Goal: Check status

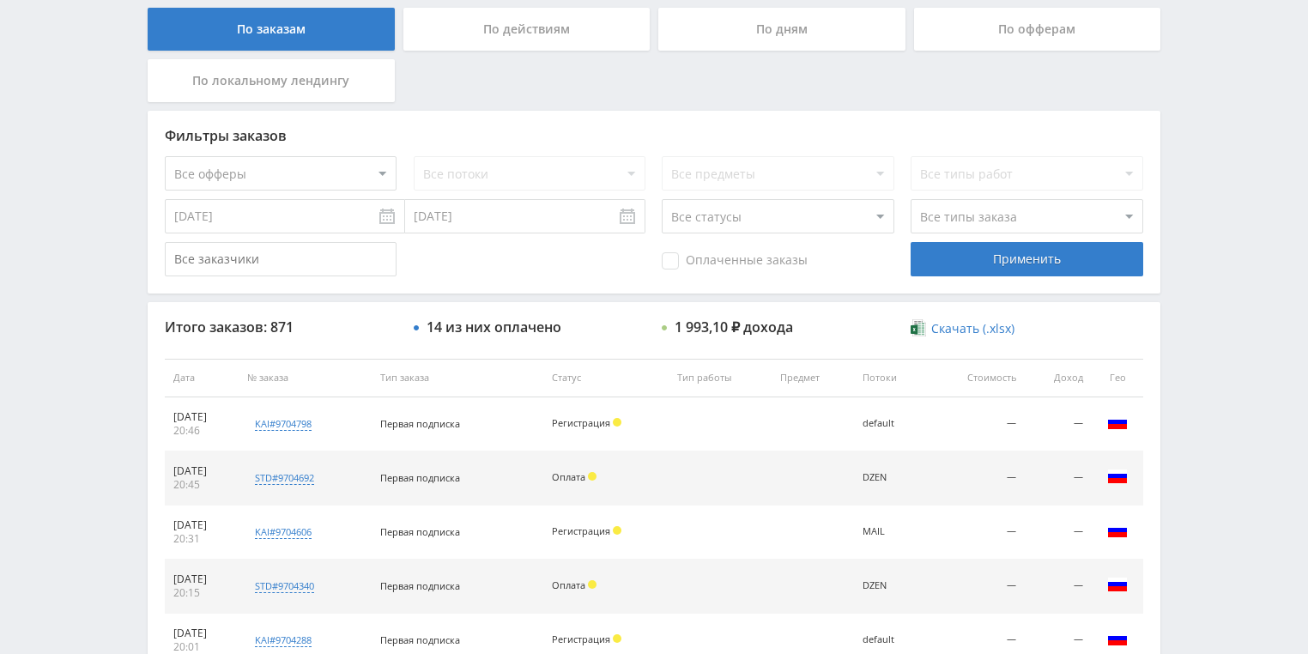
click at [516, 27] on div "По действиям" at bounding box center [526, 29] width 247 height 43
click at [0, 0] on input "По действиям" at bounding box center [0, 0] width 0 height 0
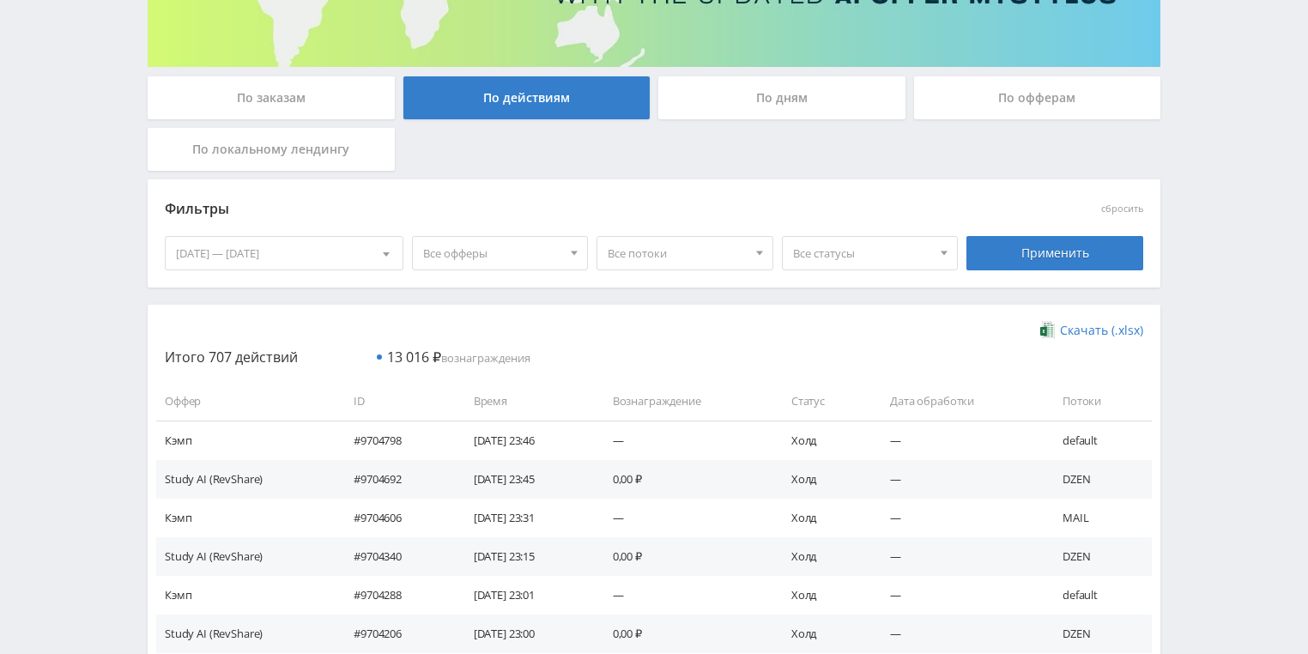
click at [738, 99] on div "По дням" at bounding box center [781, 97] width 247 height 43
click at [0, 0] on input "По дням" at bounding box center [0, 0] width 0 height 0
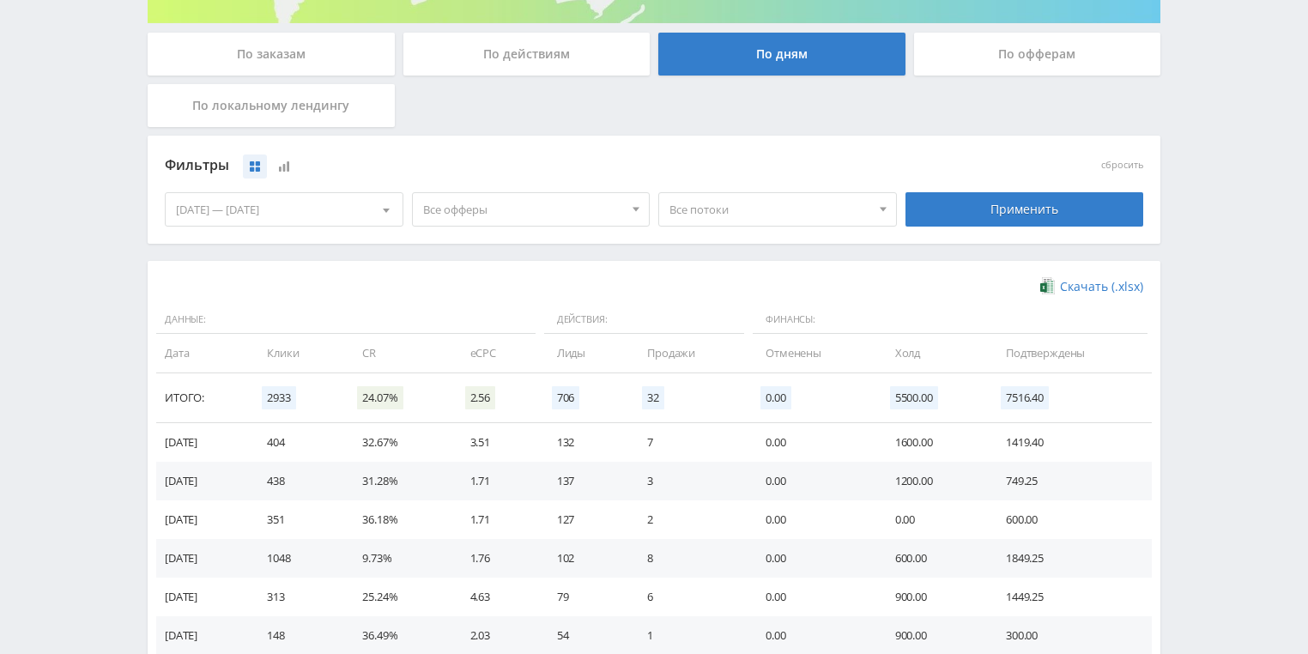
scroll to position [343, 0]
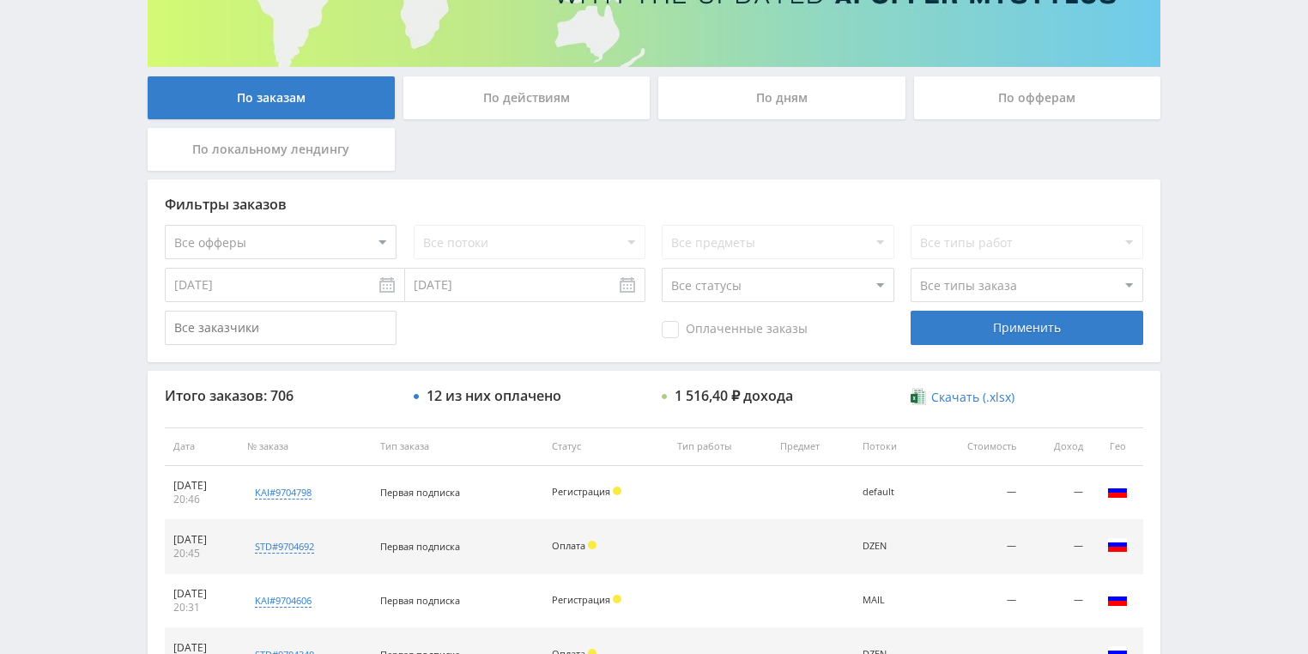
click at [518, 110] on div "По действиям" at bounding box center [526, 97] width 247 height 43
click at [0, 0] on input "По действиям" at bounding box center [0, 0] width 0 height 0
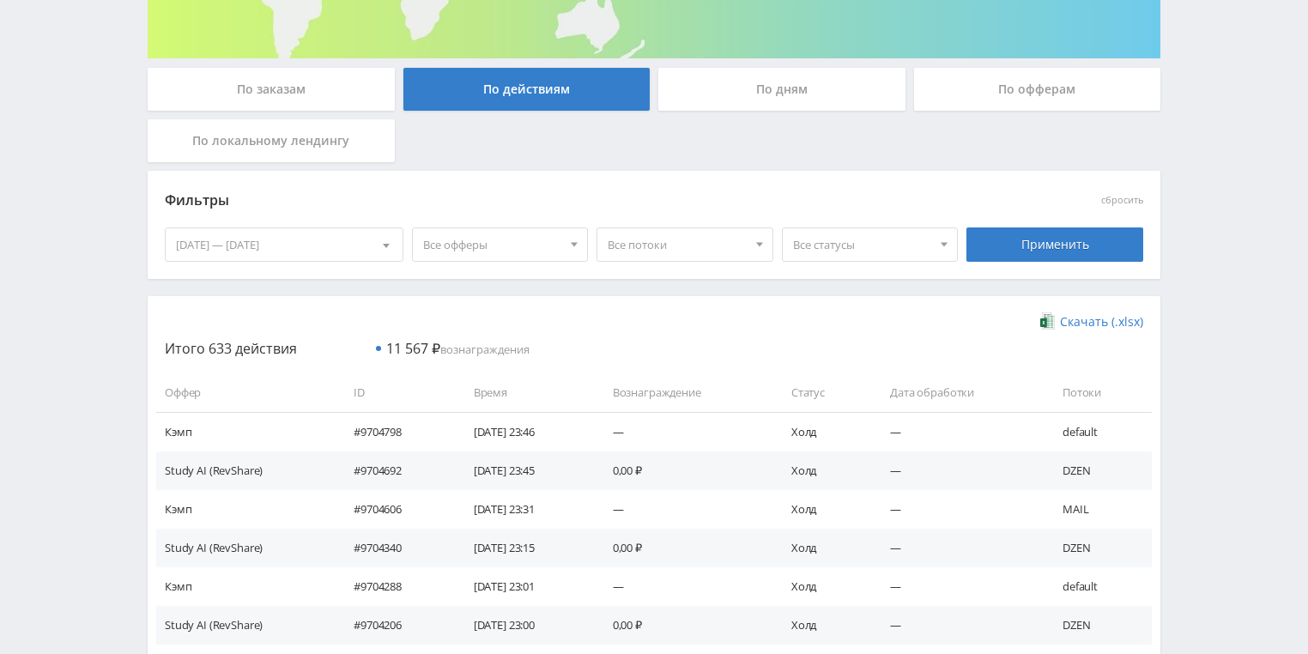
scroll to position [206, 0]
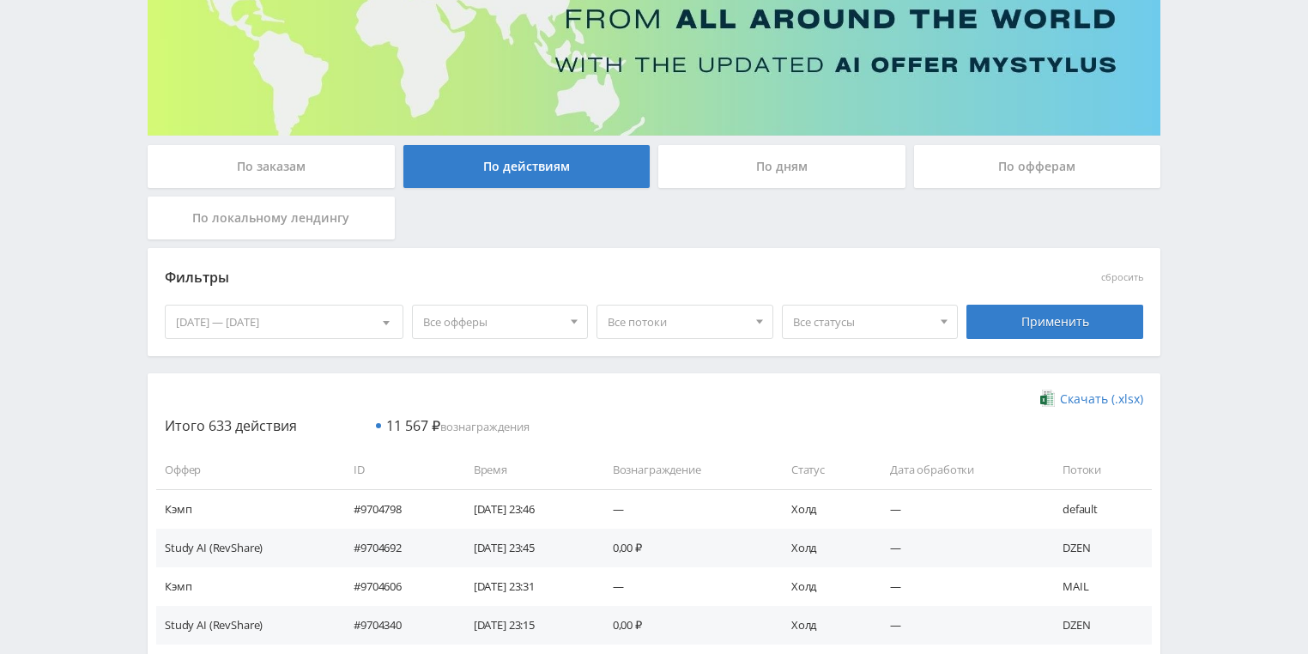
click at [834, 167] on div "По дням" at bounding box center [781, 166] width 247 height 43
click at [0, 0] on input "По дням" at bounding box center [0, 0] width 0 height 0
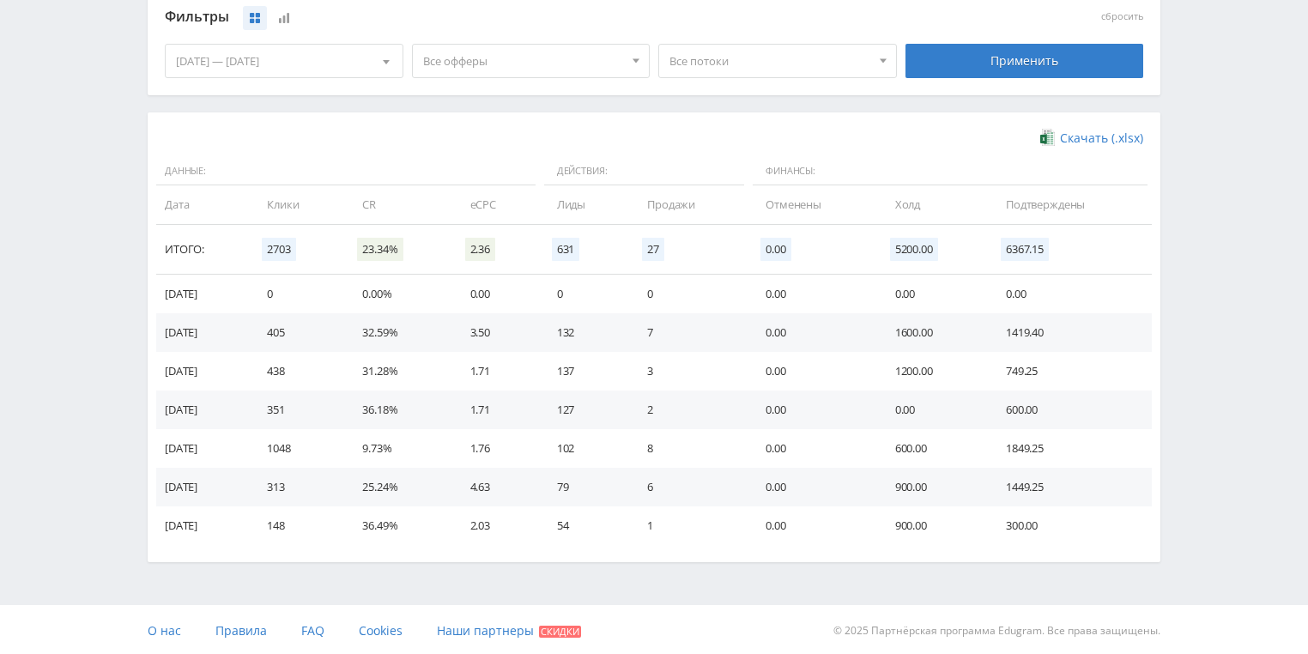
scroll to position [468, 0]
